Goal: Communication & Community: Ask a question

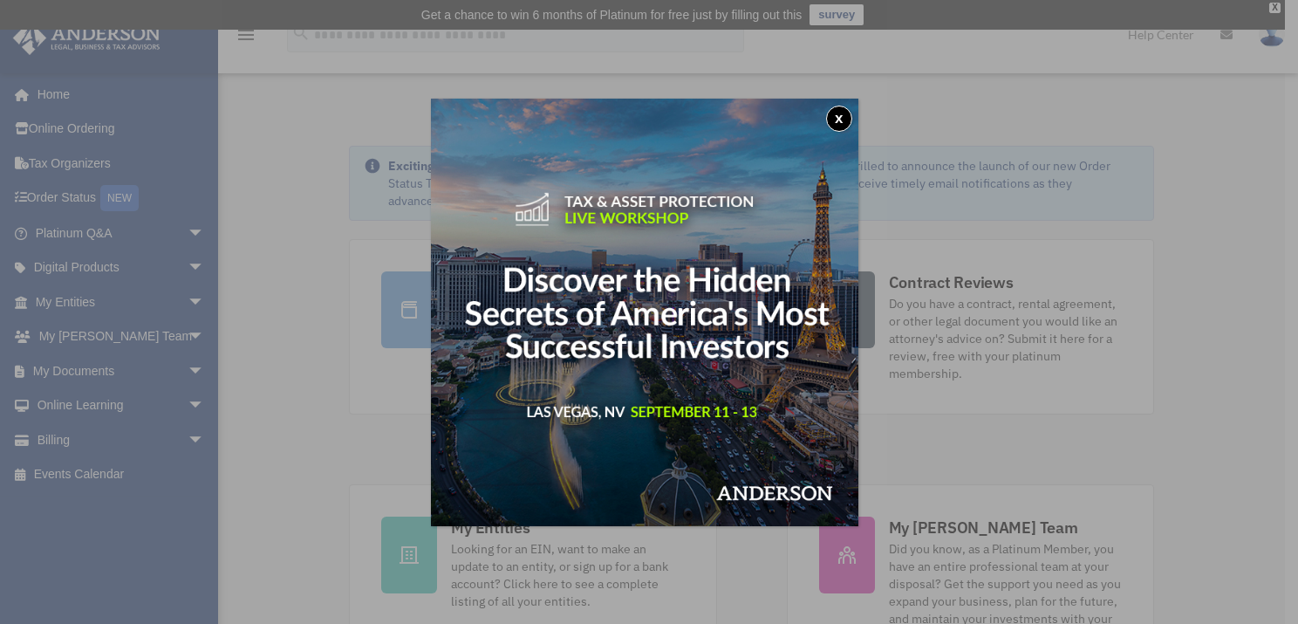
click at [836, 119] on button "x" at bounding box center [839, 119] width 26 height 26
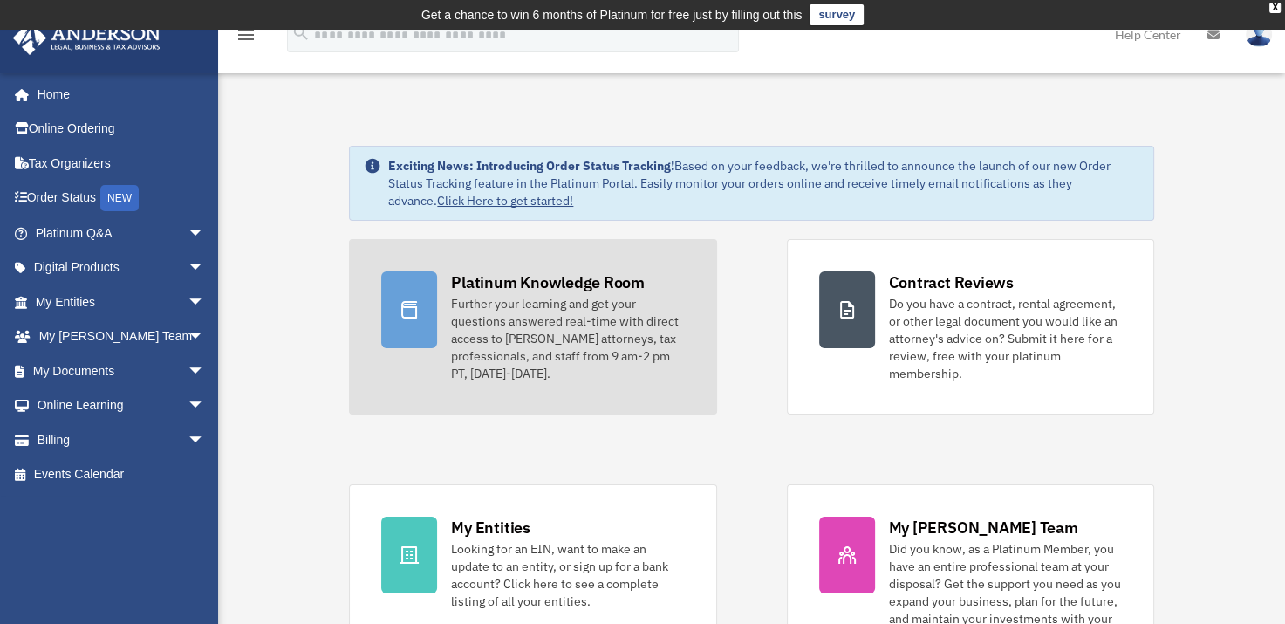
click at [493, 317] on div "Further your learning and get your questions answered real-time with direct acc…" at bounding box center [567, 338] width 233 height 87
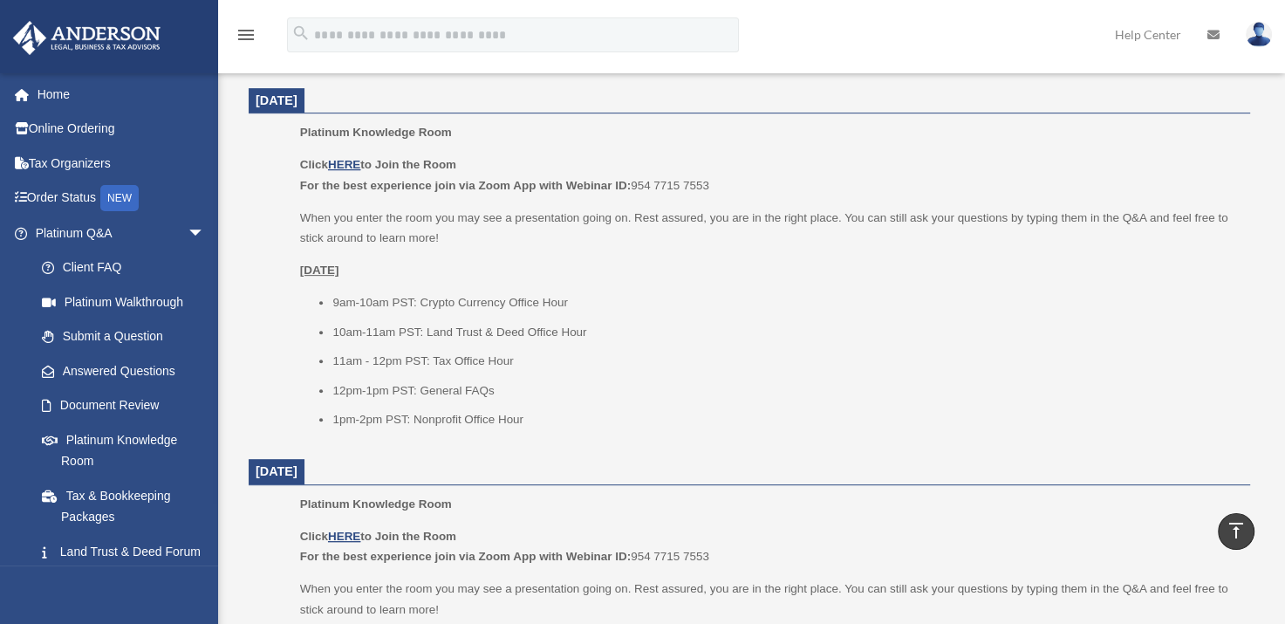
scroll to position [698, 0]
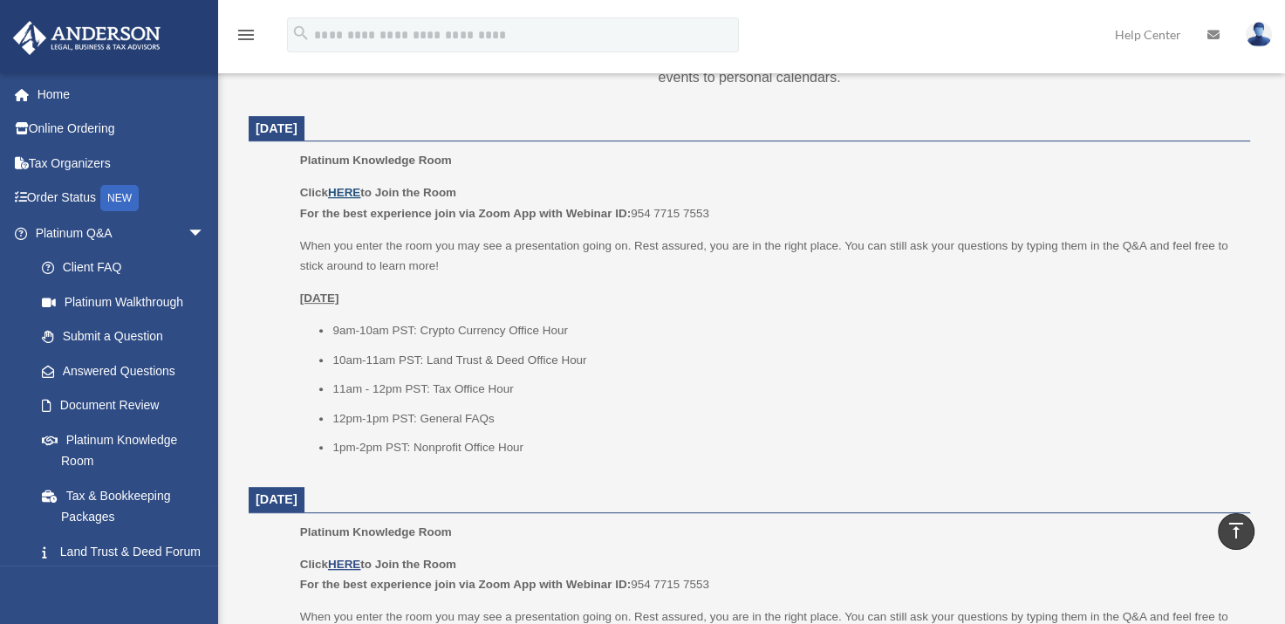
click at [360, 186] on u "HERE" at bounding box center [344, 192] width 32 height 13
click at [127, 339] on link "Submit a Question" at bounding box center [127, 336] width 207 height 35
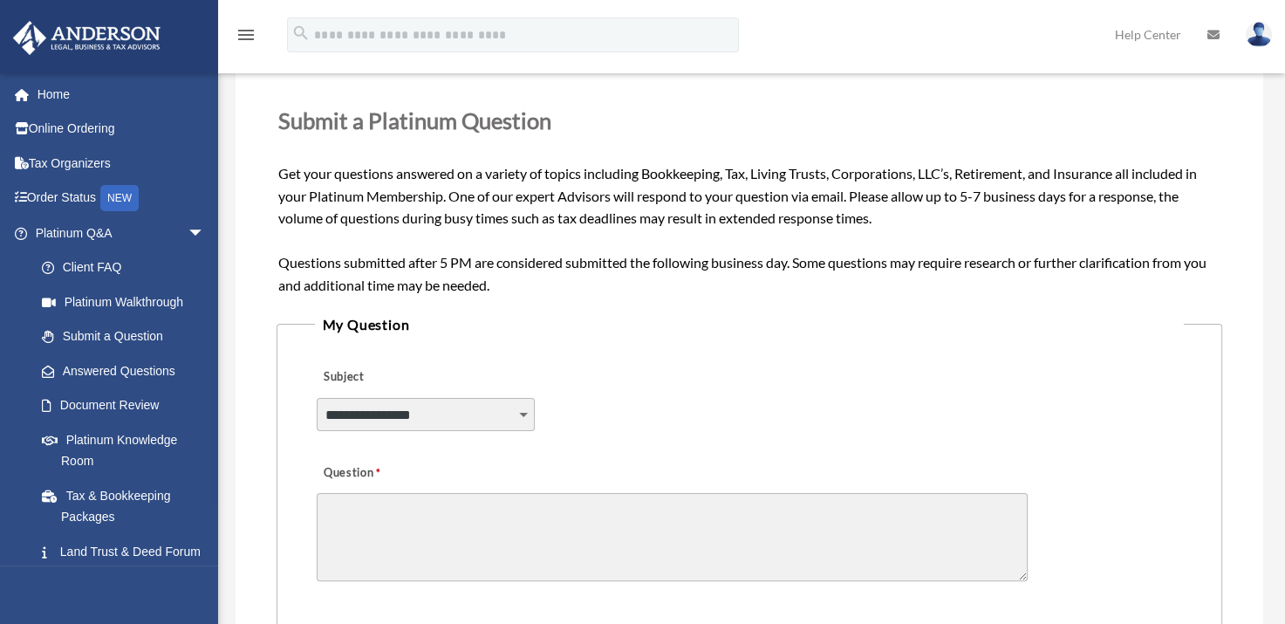
scroll to position [263, 0]
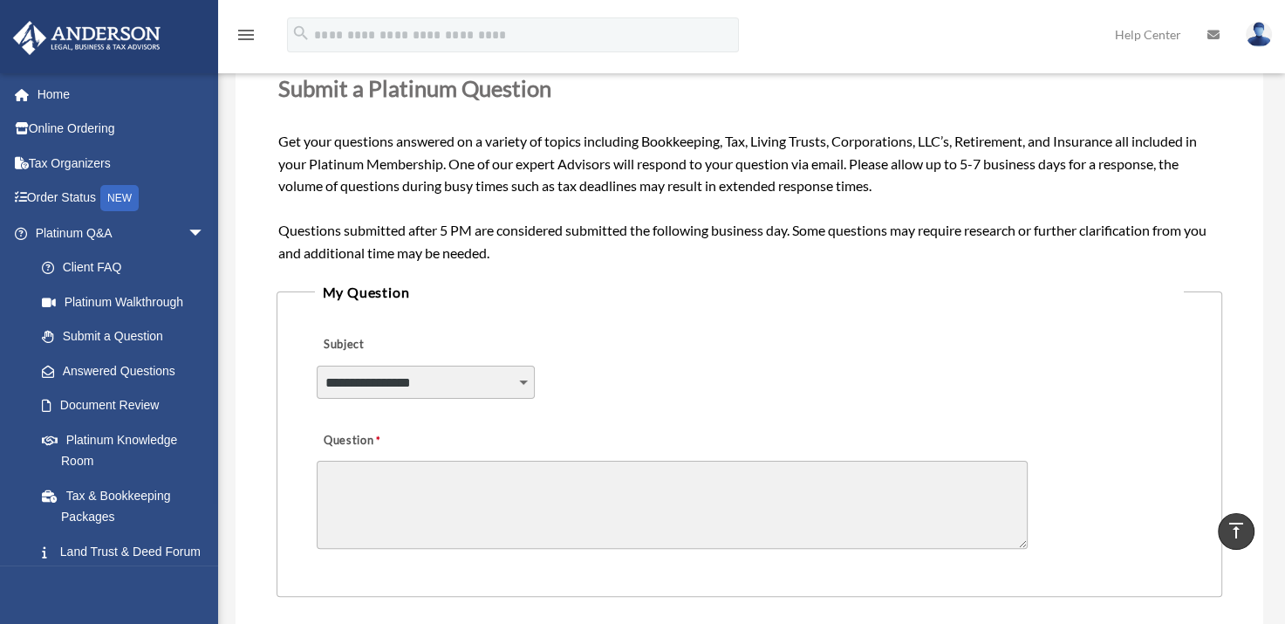
click at [384, 386] on select "**********" at bounding box center [426, 382] width 218 height 33
select select "******"
click at [317, 366] on select "**********" at bounding box center [426, 382] width 218 height 33
click at [389, 469] on textarea "Question" at bounding box center [672, 505] width 711 height 88
click at [134, 400] on link "Document Review" at bounding box center [127, 405] width 207 height 35
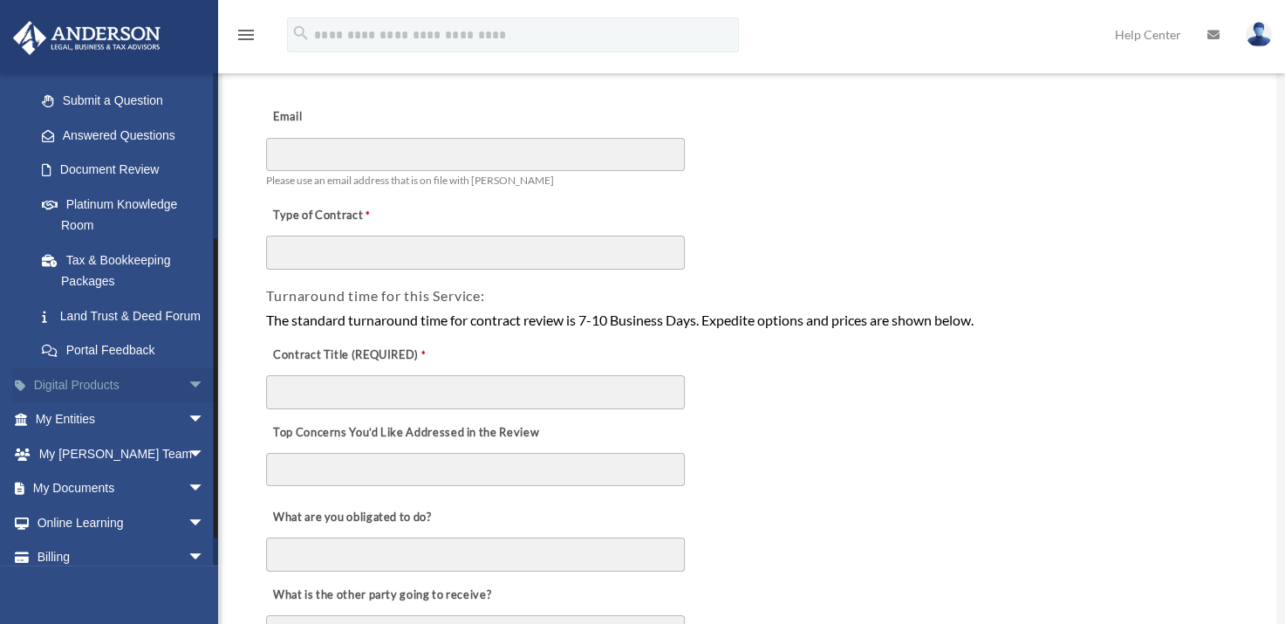
scroll to position [262, 0]
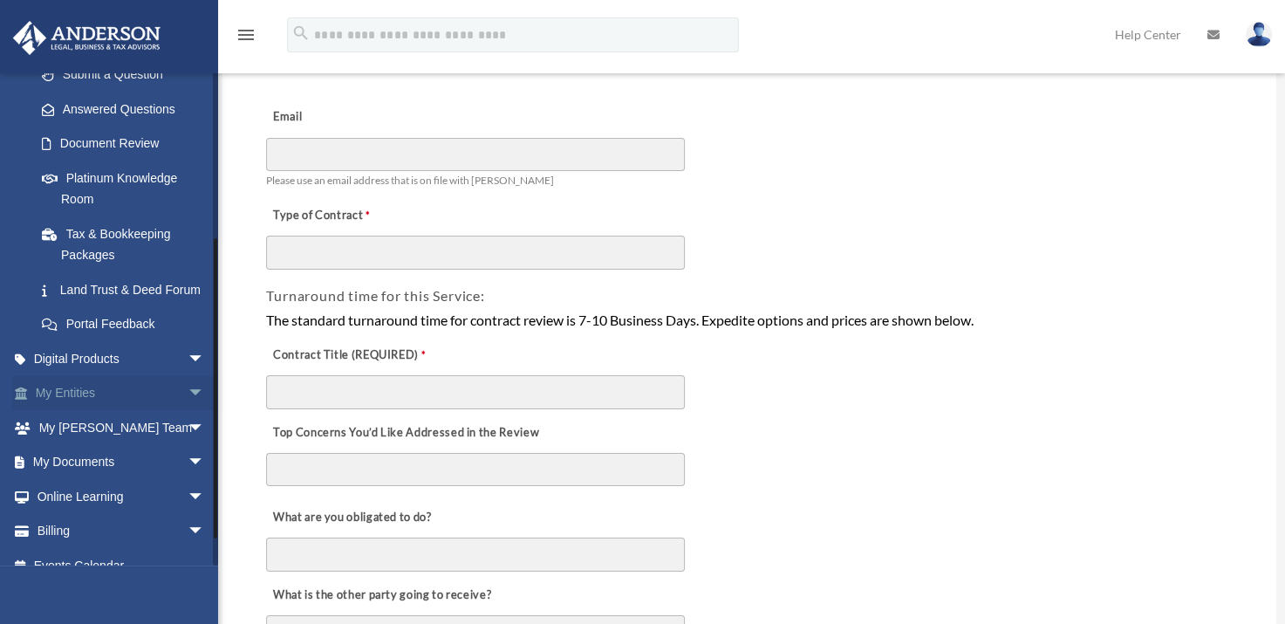
click at [188, 412] on span "arrow_drop_down" at bounding box center [205, 394] width 35 height 36
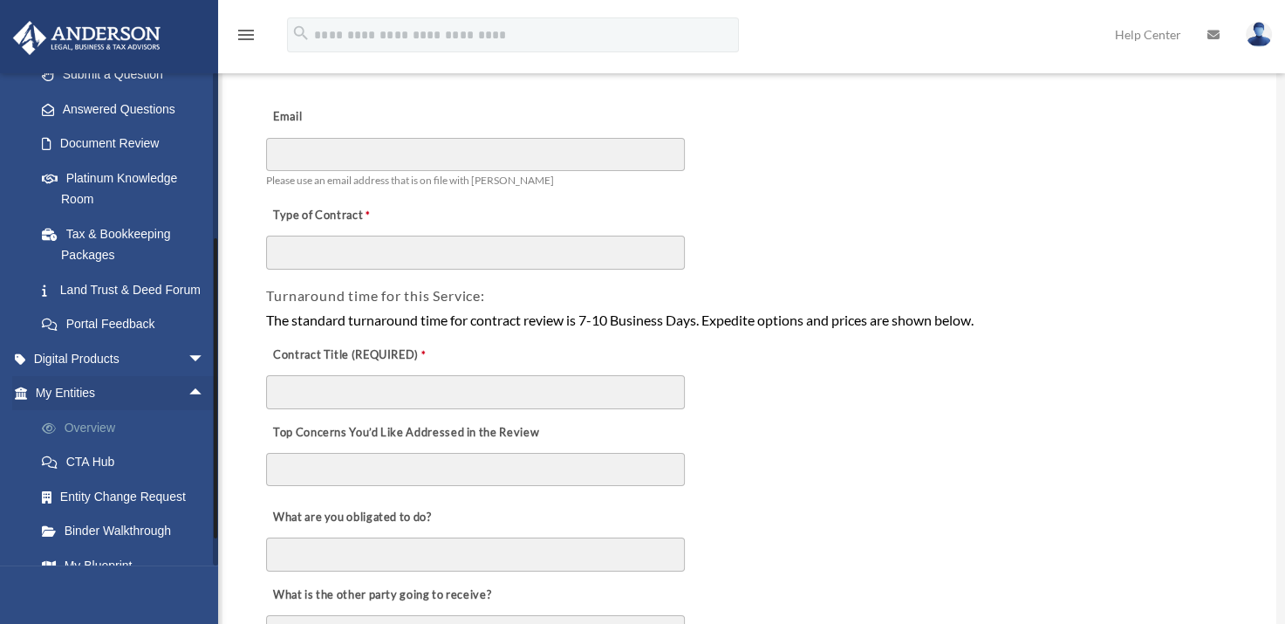
click at [106, 445] on link "Overview" at bounding box center [127, 427] width 207 height 35
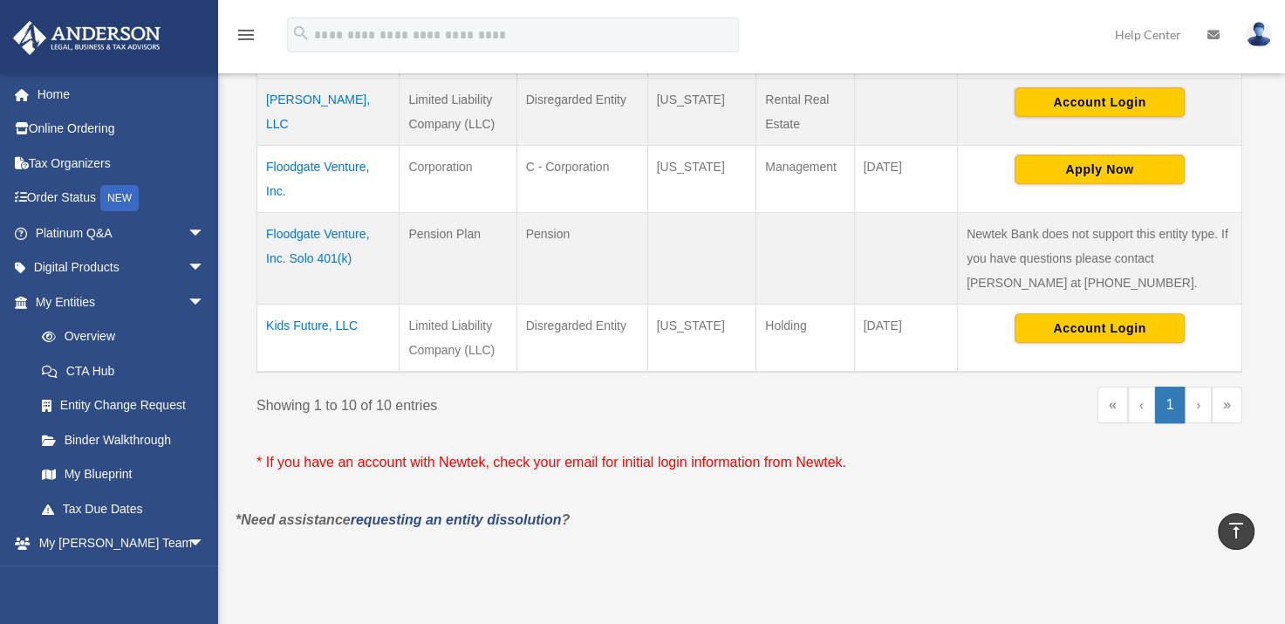
scroll to position [960, 0]
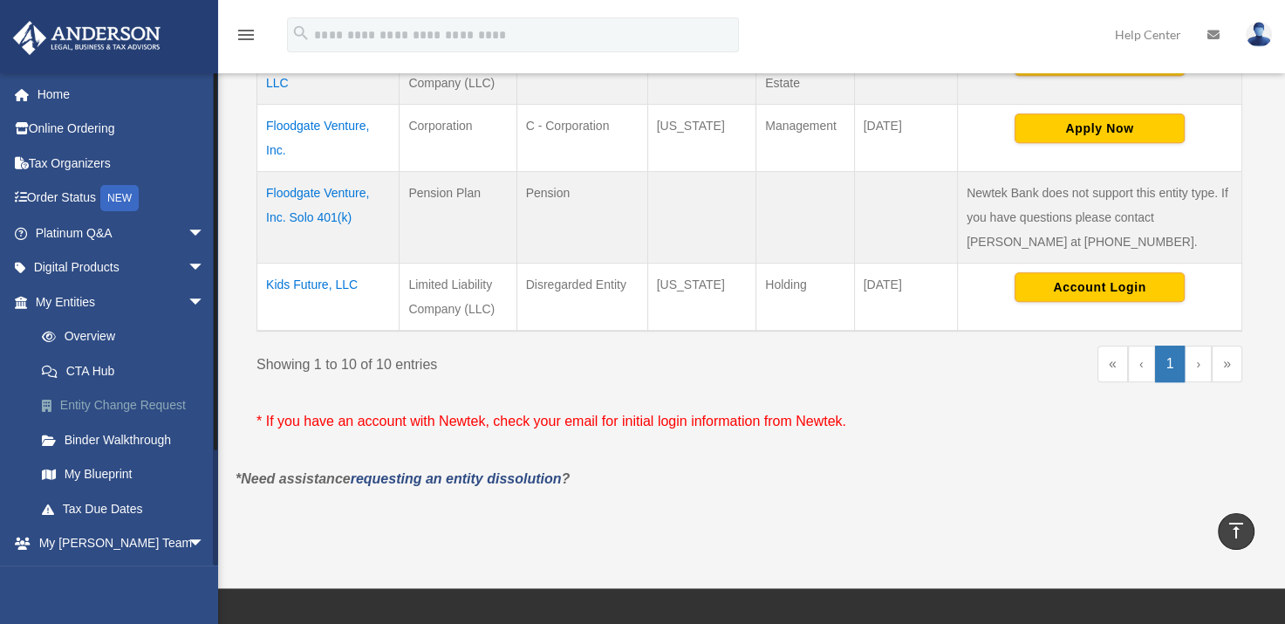
click at [129, 407] on link "Entity Change Request" at bounding box center [127, 405] width 207 height 35
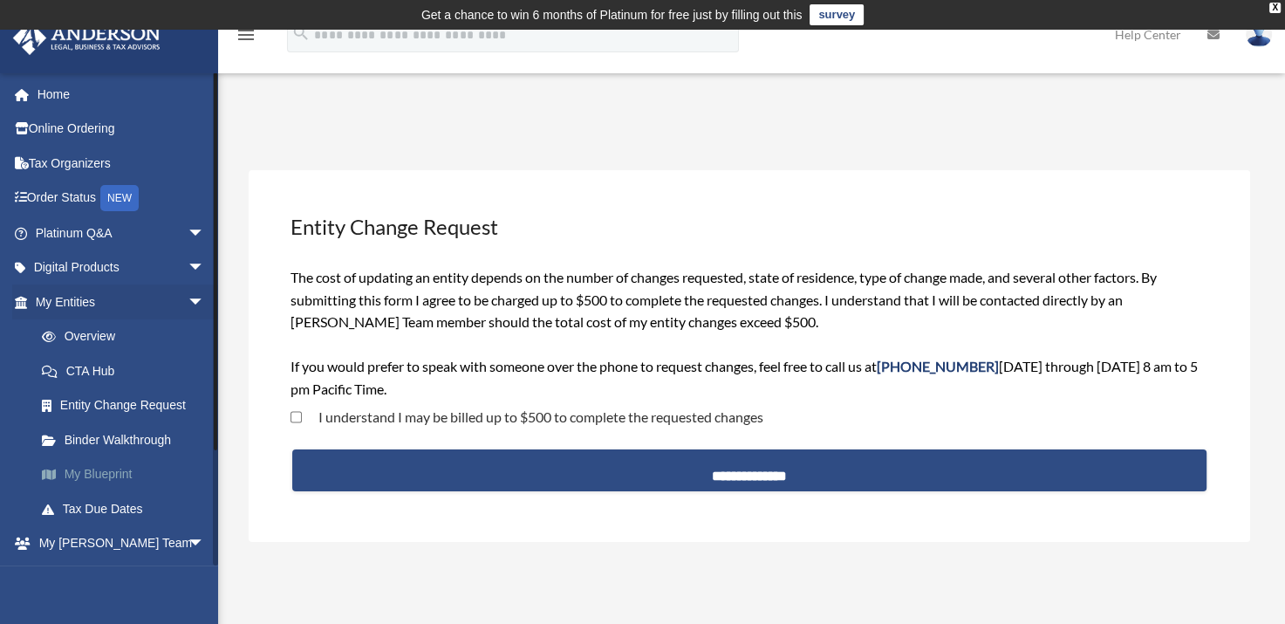
click at [79, 472] on link "My Blueprint" at bounding box center [127, 474] width 207 height 35
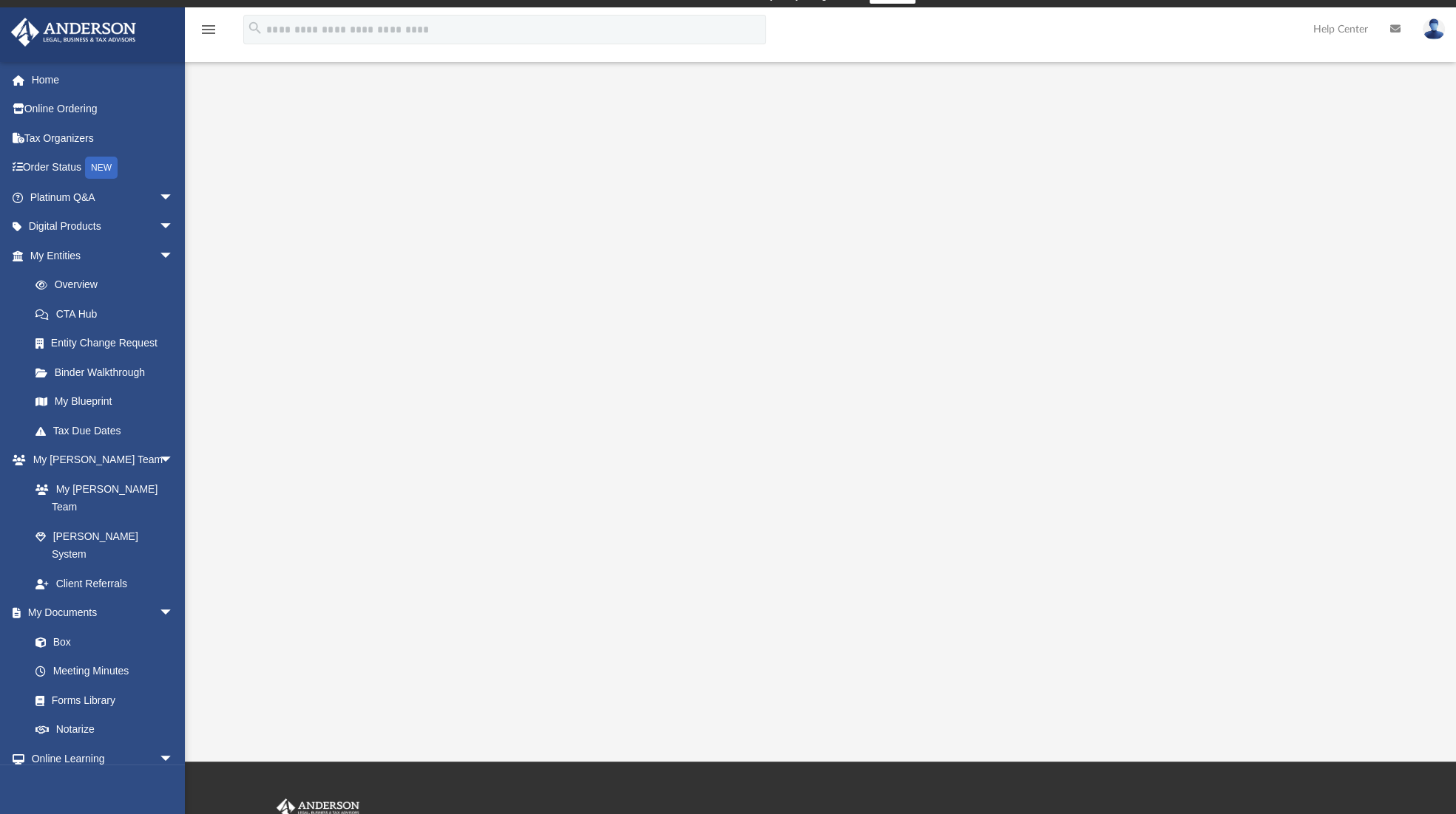
scroll to position [13, 0]
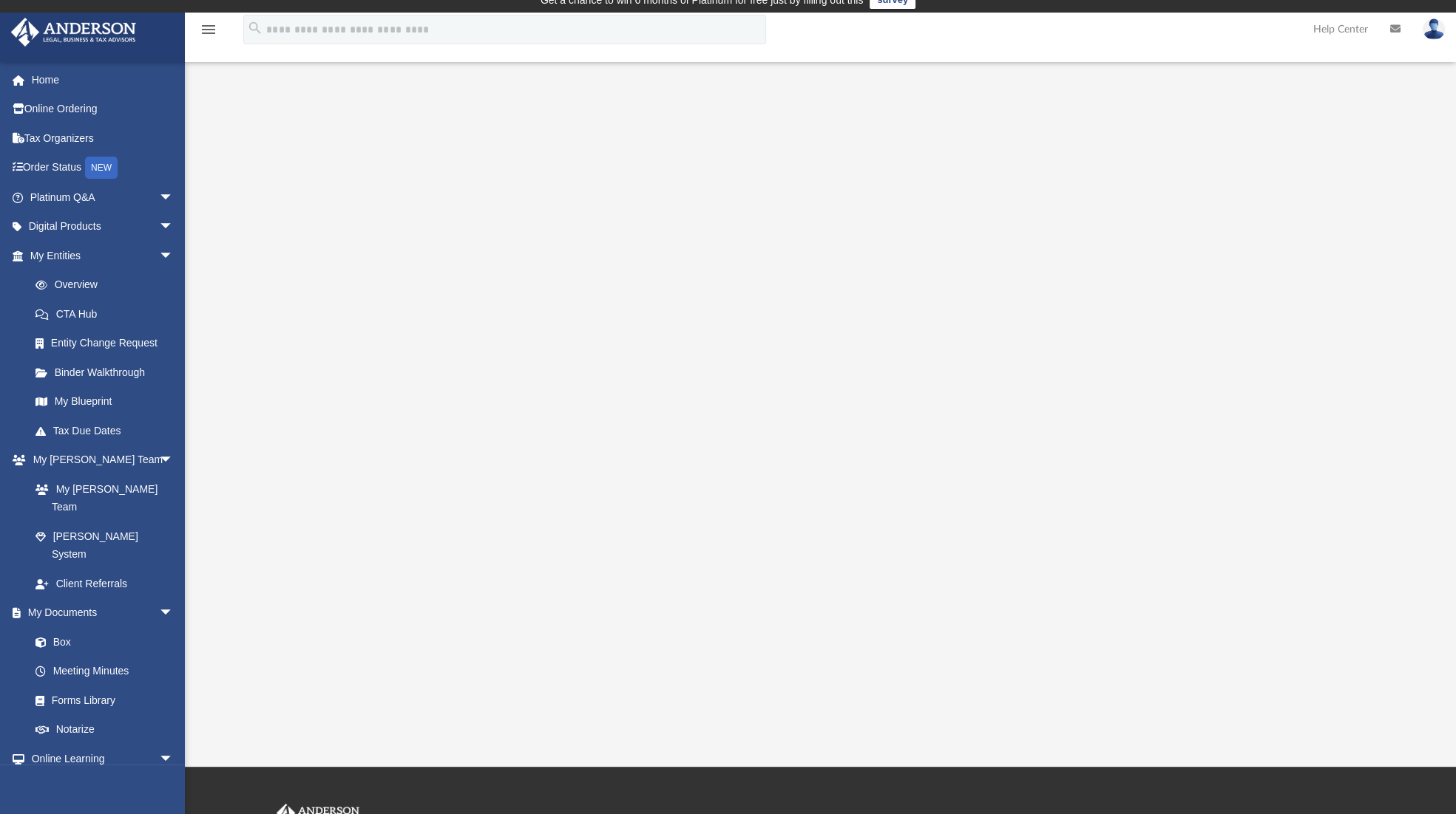
click at [1099, 211] on div at bounding box center [820, 413] width 1144 height 591
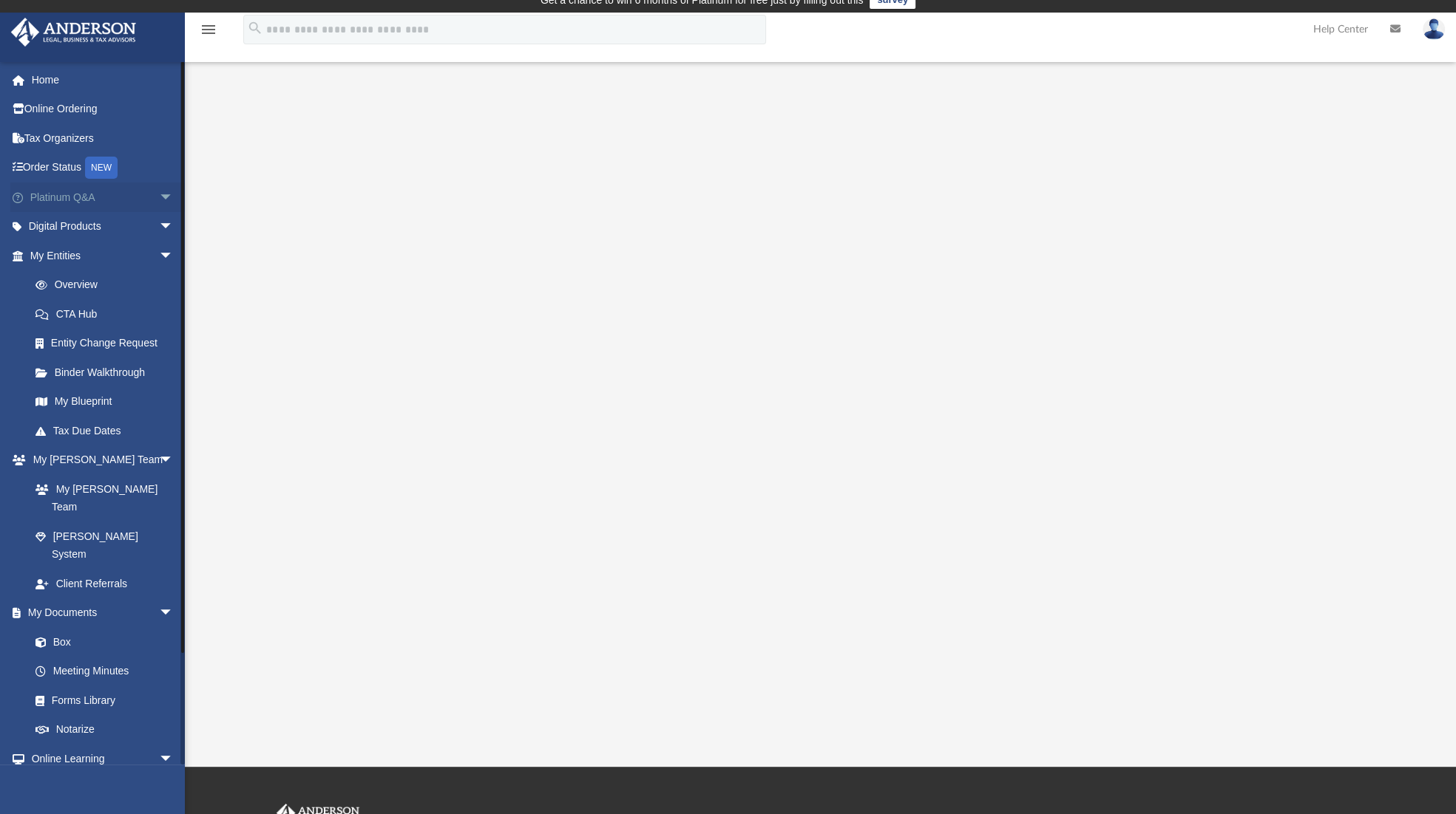
click at [89, 199] on link "Platinum Q&A arrow_drop_down" at bounding box center [103, 197] width 186 height 30
click at [159, 197] on span "arrow_drop_down" at bounding box center [174, 197] width 30 height 30
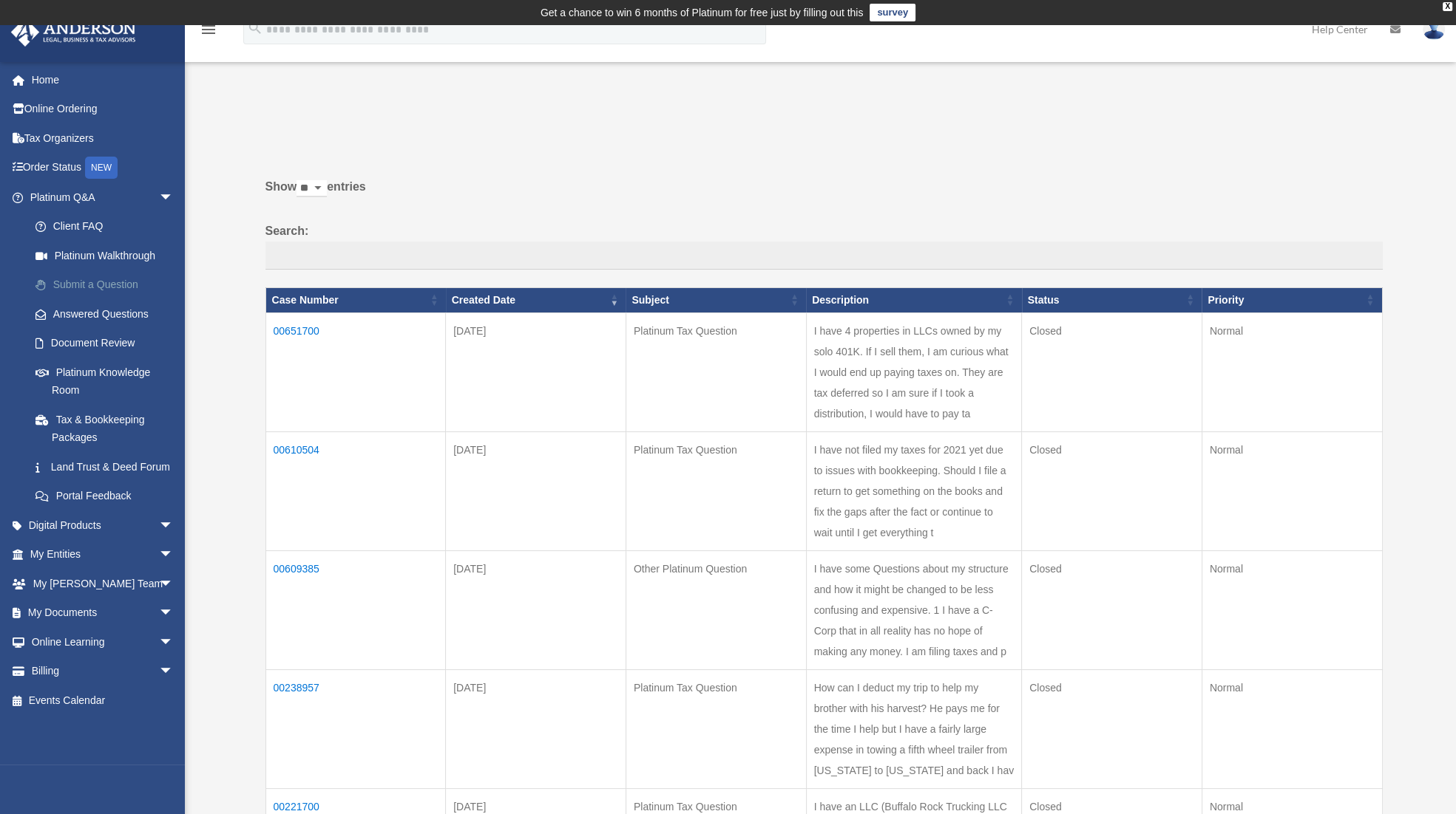
click at [113, 280] on link "Submit a Question" at bounding box center [108, 285] width 175 height 30
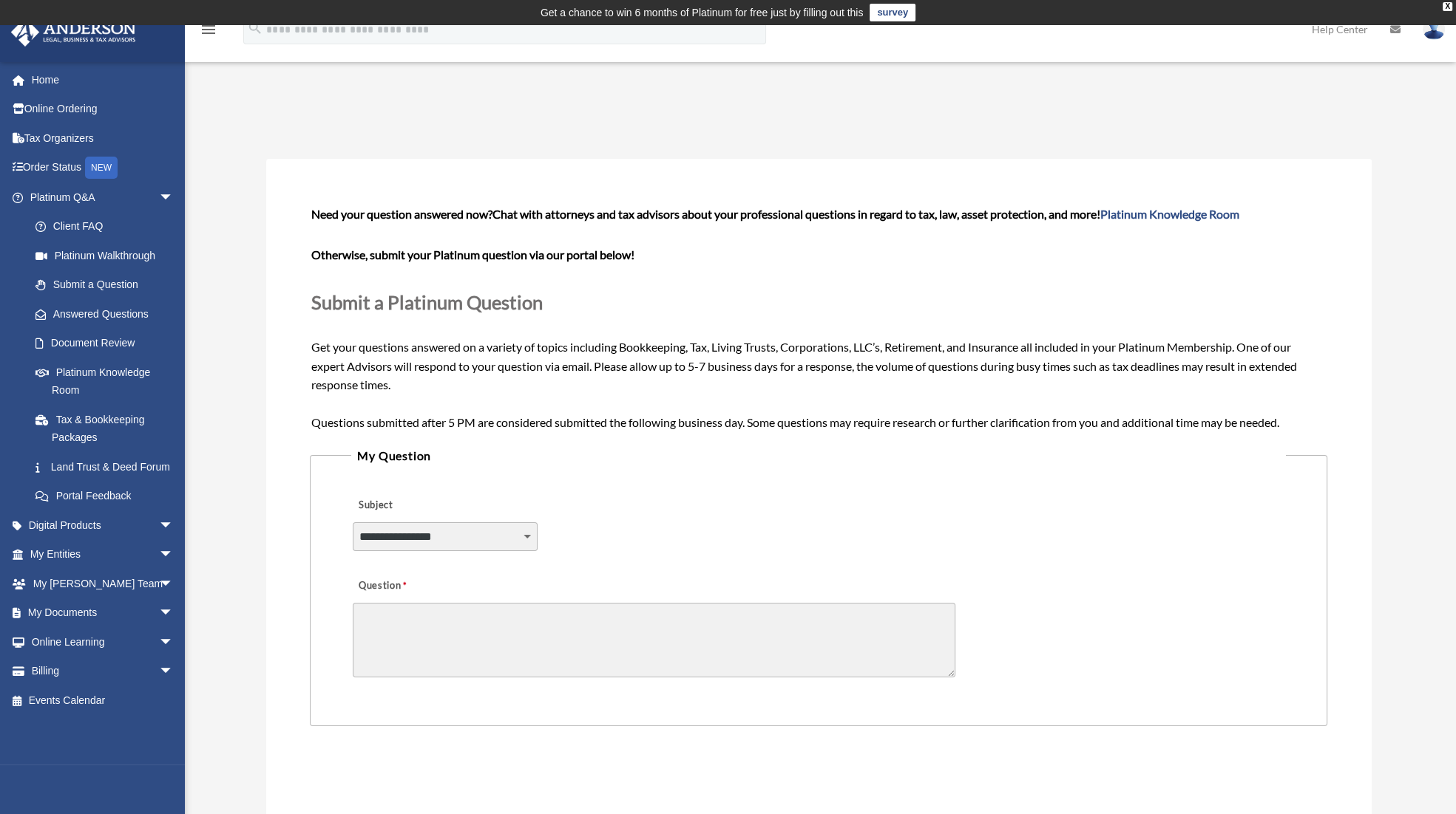
click at [411, 617] on textarea "Question" at bounding box center [653, 640] width 603 height 75
type textarea "**********"
drag, startPoint x: 532, startPoint y: 623, endPoint x: 547, endPoint y: 628, distance: 15.8
click at [532, 623] on textarea "**********" at bounding box center [653, 640] width 603 height 75
